Goal: Transaction & Acquisition: Purchase product/service

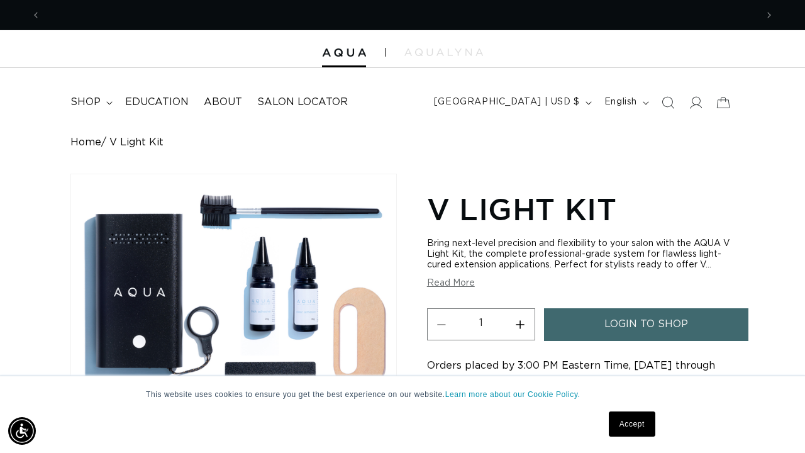
scroll to position [0, 716]
click at [700, 330] on link "login to shop" at bounding box center [646, 324] width 204 height 32
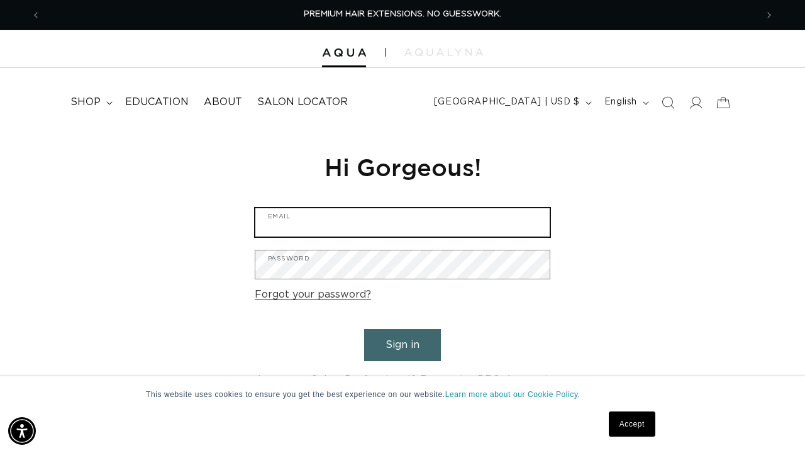
type input "trryjeen@yahoo.com"
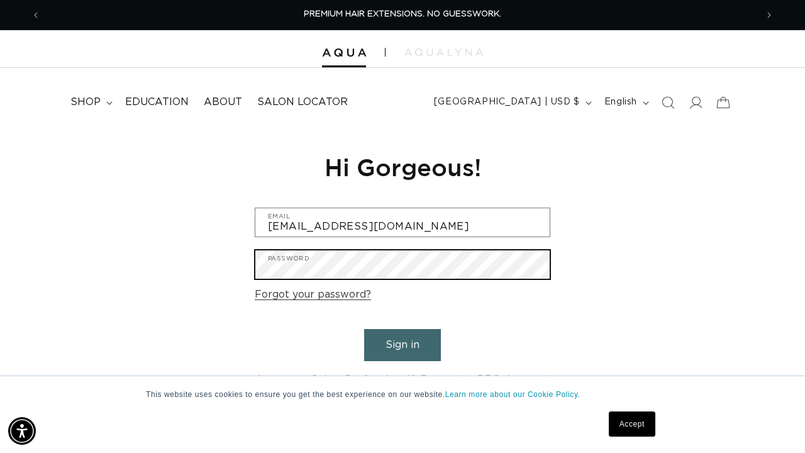
click at [402, 343] on button "Sign in" at bounding box center [402, 345] width 77 height 32
